Goal: Task Accomplishment & Management: Use online tool/utility

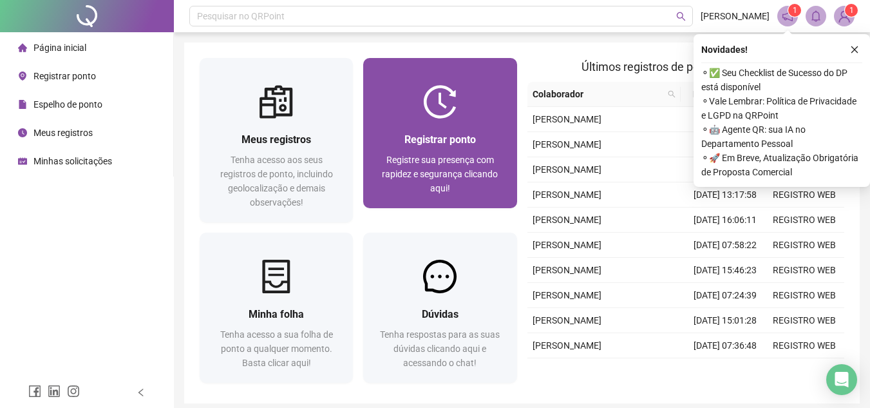
click at [419, 115] on div at bounding box center [439, 101] width 153 height 33
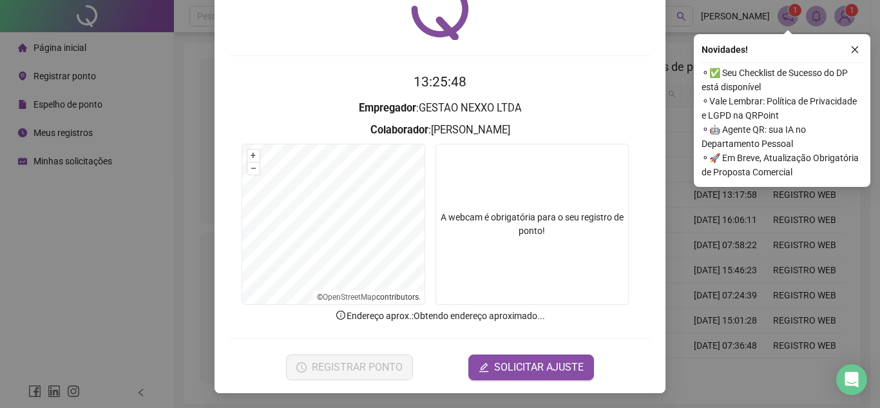
scroll to position [67, 0]
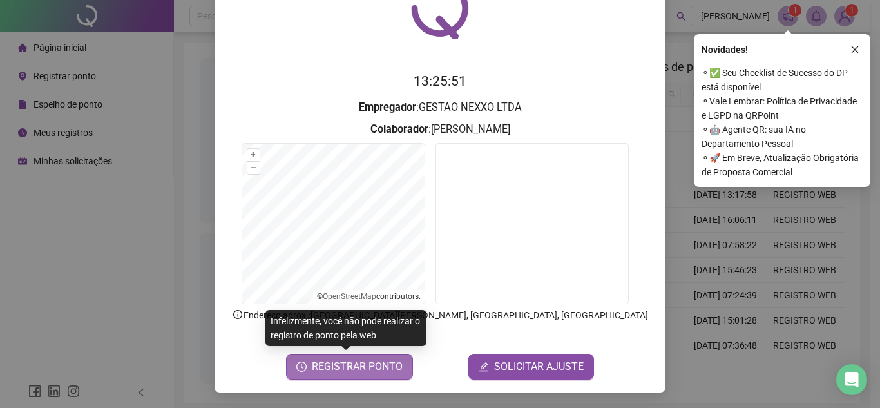
click at [367, 372] on span "REGISTRAR PONTO" at bounding box center [357, 366] width 91 height 15
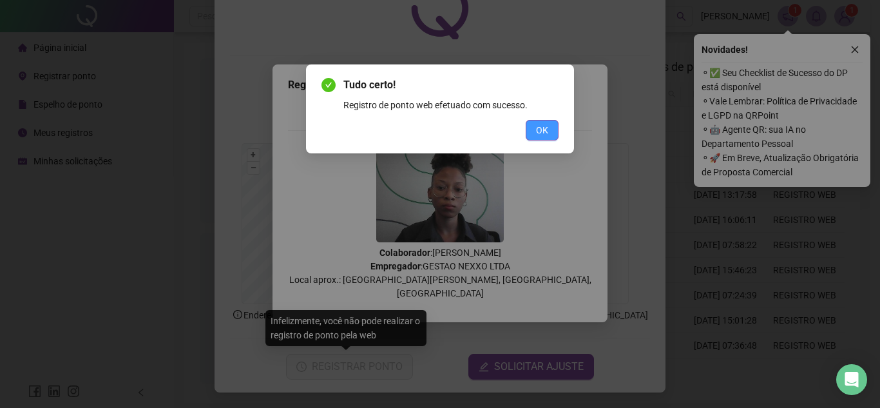
click at [540, 127] on span "OK" at bounding box center [542, 130] width 12 height 14
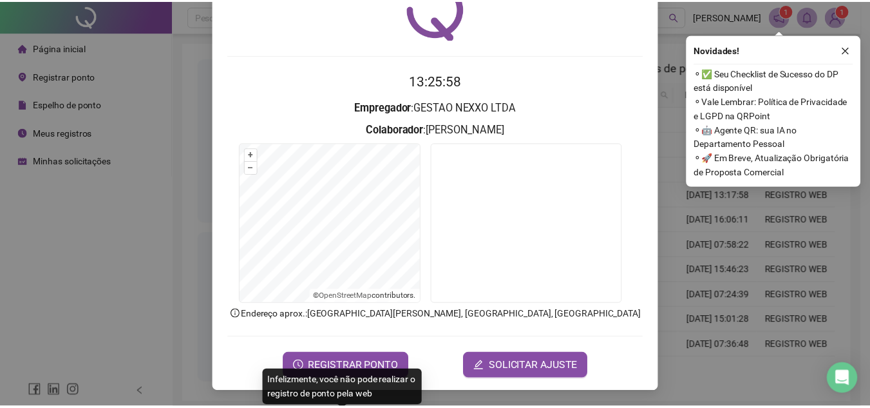
scroll to position [0, 0]
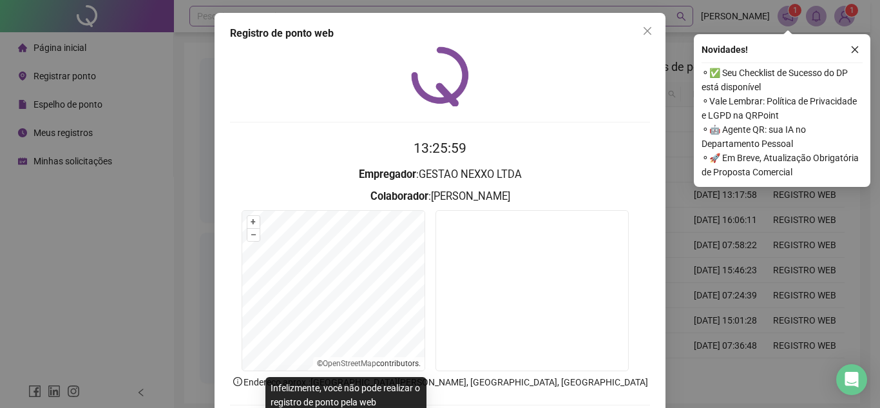
drag, startPoint x: 643, startPoint y: 26, endPoint x: 625, endPoint y: 23, distance: 17.8
click at [646, 23] on button "Close" at bounding box center [647, 31] width 21 height 21
